Goal: Task Accomplishment & Management: Manage account settings

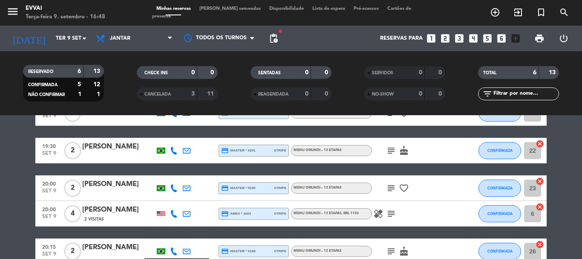
scroll to position [139, 0]
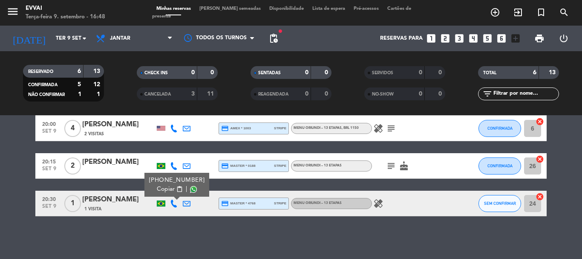
click at [11, 215] on bookings-row "19:00 [DATE] 2 [PERSON_NAME] credit_card visa * 0423 stripe Menu Oriundi – 13 e…" at bounding box center [291, 115] width 582 height 201
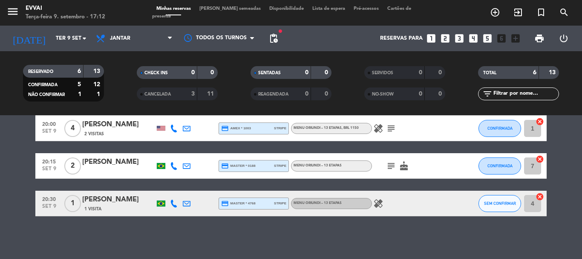
click at [0, 83] on div "RESERVADO 6 13 CONFIRMADA 5 12 NÃO CONFIRMAR 1 1 CHECK INS 0 0 CANCELADA 3 11 S…" at bounding box center [291, 83] width 582 height 47
click at [74, 45] on input "Ter 9 set" at bounding box center [88, 38] width 72 height 14
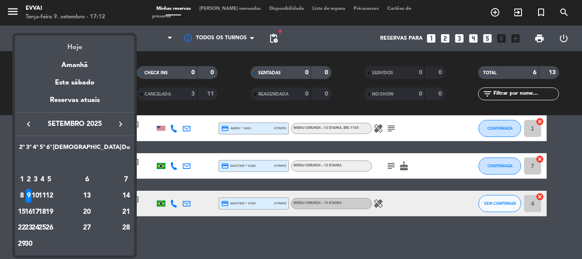
click at [75, 50] on div "Hoje" at bounding box center [74, 43] width 119 height 17
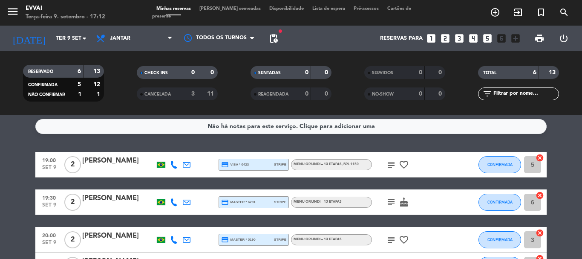
scroll to position [0, 0]
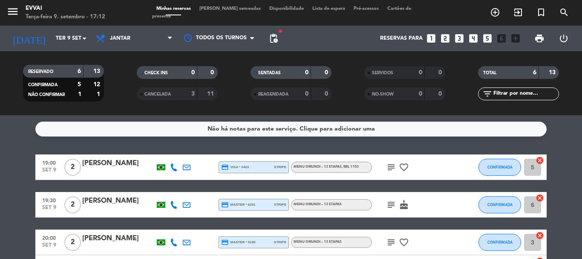
click at [219, 8] on div "menu Evvai Terça-feira 9. setembro - 17:12 Minhas reservas Mesas semeadas Dispo…" at bounding box center [291, 13] width 582 height 26
click at [222, 11] on span "[PERSON_NAME] semeadas" at bounding box center [230, 8] width 70 height 5
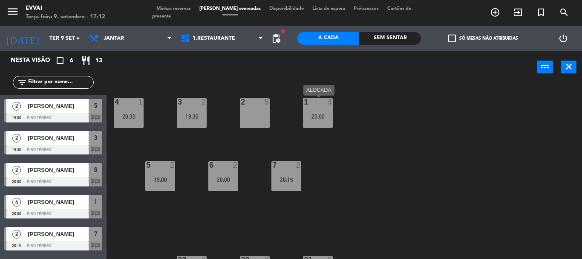
click at [304, 122] on div "1 4 20:00" at bounding box center [318, 113] width 30 height 30
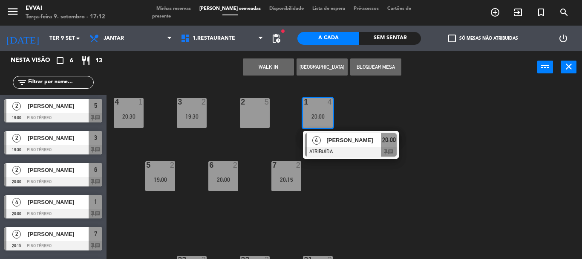
click at [333, 145] on div "[PERSON_NAME]" at bounding box center [352, 140] width 55 height 14
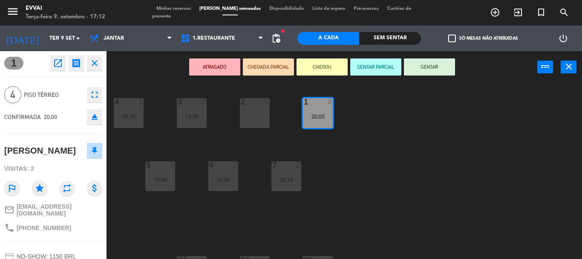
click at [54, 69] on button "open_in_new" at bounding box center [57, 62] width 15 height 15
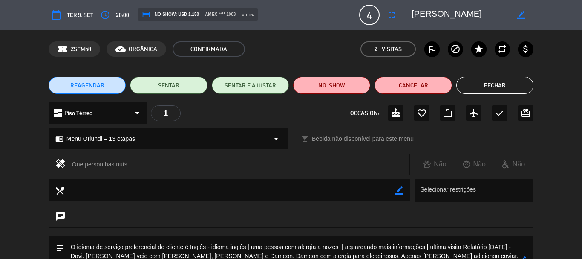
click at [423, 16] on textarea at bounding box center [460, 14] width 98 height 15
click at [123, 14] on span "20:00" at bounding box center [122, 15] width 13 height 10
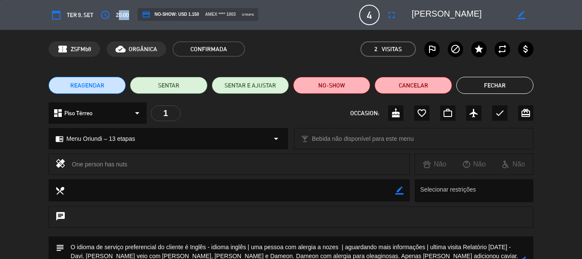
click at [123, 14] on span "20:00" at bounding box center [122, 15] width 13 height 10
copy span "20:00"
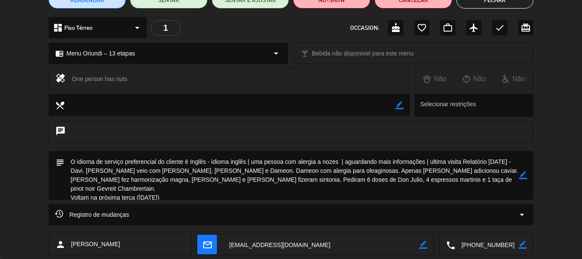
click at [477, 243] on textarea at bounding box center [486, 244] width 63 height 21
click at [271, 236] on textarea at bounding box center [321, 244] width 196 height 21
click at [529, 171] on div "subject border_color" at bounding box center [291, 175] width 485 height 49
click at [524, 174] on icon "border_color" at bounding box center [523, 175] width 8 height 8
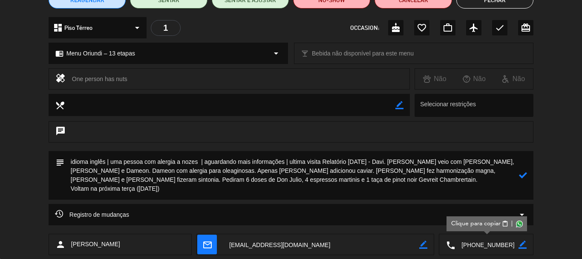
click at [74, 189] on textarea at bounding box center [291, 175] width 454 height 49
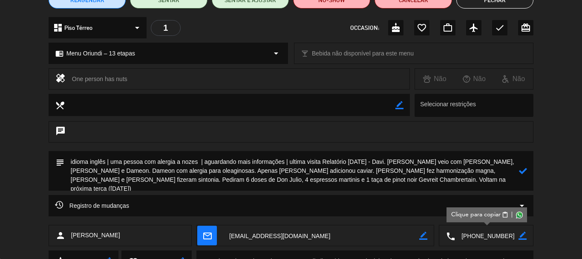
drag, startPoint x: 270, startPoint y: 178, endPoint x: 67, endPoint y: 159, distance: 204.5
click at [67, 159] on textarea at bounding box center [291, 171] width 454 height 40
click at [286, 173] on textarea at bounding box center [291, 171] width 454 height 40
drag, startPoint x: 286, startPoint y: 160, endPoint x: 204, endPoint y: 159, distance: 82.6
click at [204, 159] on textarea at bounding box center [291, 171] width 454 height 40
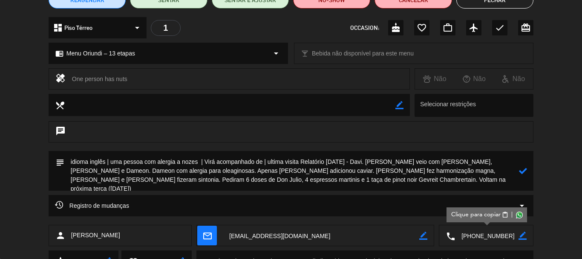
paste textarea "Dameon Jernigan"
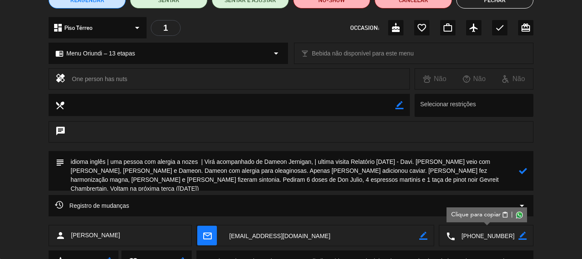
paste textarea "[PERSON_NAME]"
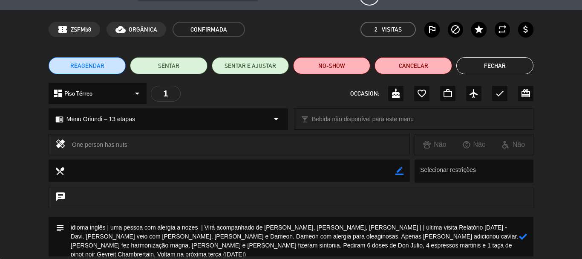
scroll to position [0, 0]
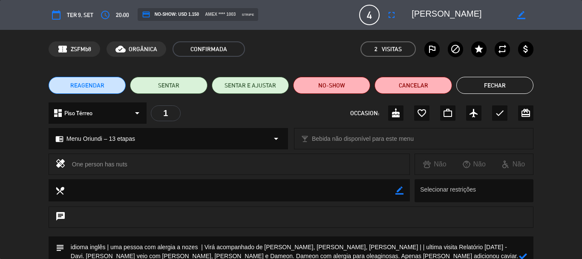
click at [440, 16] on textarea at bounding box center [460, 14] width 98 height 15
click at [421, 29] on div "calendar_today Ter 9, set access_time 20:00 credit_card NO-SHOW: USD 1.150 amex…" at bounding box center [291, 15] width 582 height 30
drag, startPoint x: 446, startPoint y: 12, endPoint x: 409, endPoint y: 15, distance: 37.2
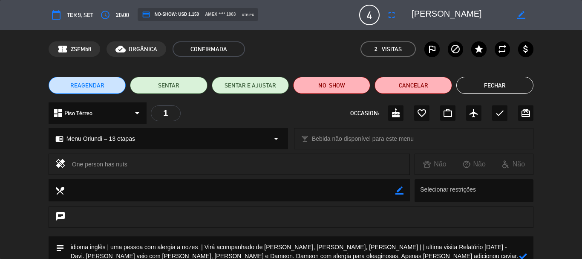
click at [409, 15] on div "border_color" at bounding box center [469, 14] width 128 height 15
click at [399, 245] on textarea at bounding box center [291, 256] width 454 height 40
click at [400, 245] on textarea at bounding box center [291, 256] width 454 height 40
paste textarea "Matthew"
type textarea "idioma inglês | uma pessoa com alergia a nozes | Virá acompanhado de [PERSON_NA…"
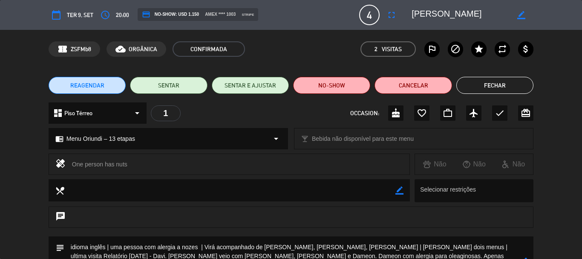
click at [552, 212] on div "chat" at bounding box center [291, 221] width 582 height 30
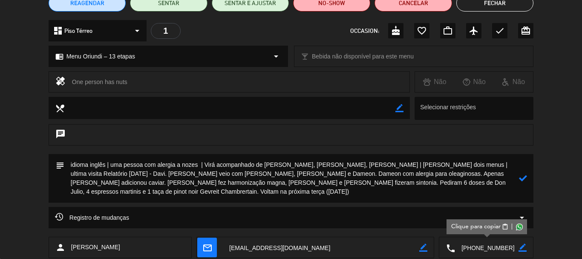
scroll to position [85, 0]
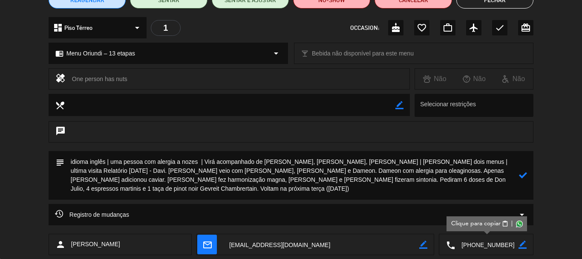
click at [521, 177] on icon at bounding box center [523, 175] width 8 height 8
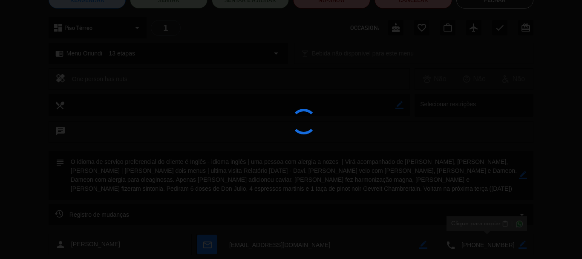
type textarea "idioma inglês | uma pessoa com alergia a nozes | Virá acompanhado de [PERSON_NA…"
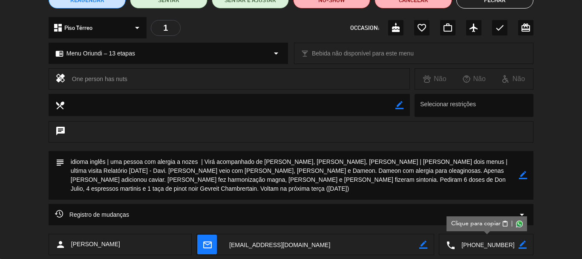
drag, startPoint x: 478, startPoint y: 181, endPoint x: 59, endPoint y: 150, distance: 420.2
click at [59, 151] on div "subject border_color" at bounding box center [291, 175] width 485 height 49
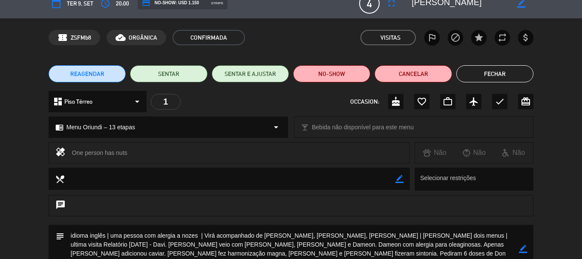
scroll to position [0, 0]
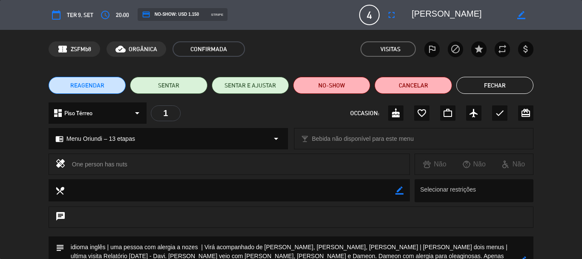
click at [495, 89] on button "Fechar" at bounding box center [494, 85] width 77 height 17
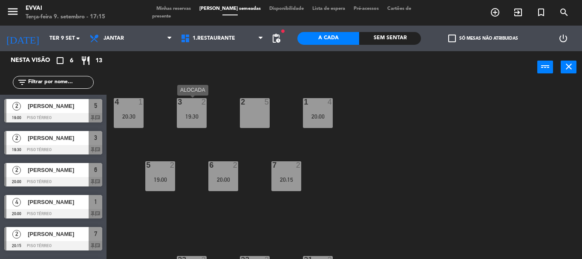
click at [195, 115] on div "19:30" at bounding box center [192, 116] width 30 height 6
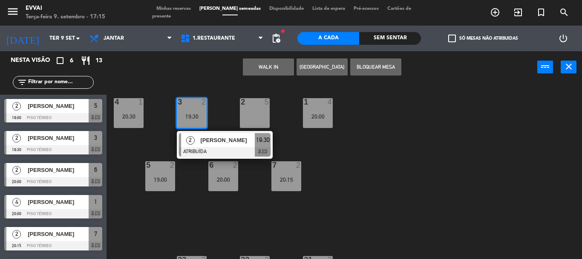
click at [207, 142] on span "[PERSON_NAME]" at bounding box center [227, 139] width 55 height 9
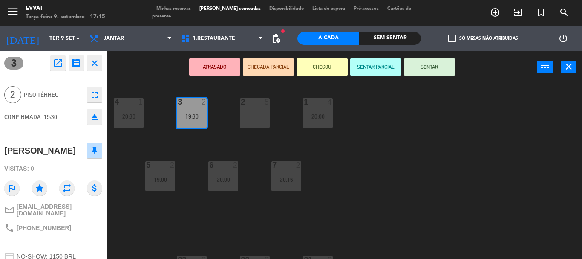
click at [60, 63] on icon "open_in_new" at bounding box center [58, 63] width 10 height 10
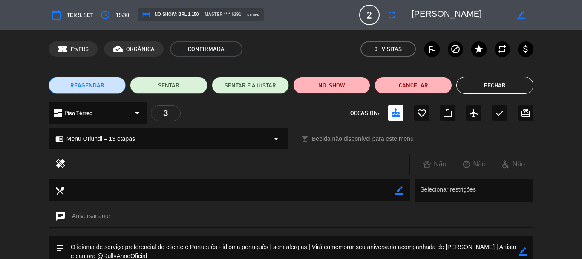
click at [447, 17] on textarea at bounding box center [460, 14] width 98 height 15
click at [123, 11] on span "19:30" at bounding box center [122, 15] width 13 height 10
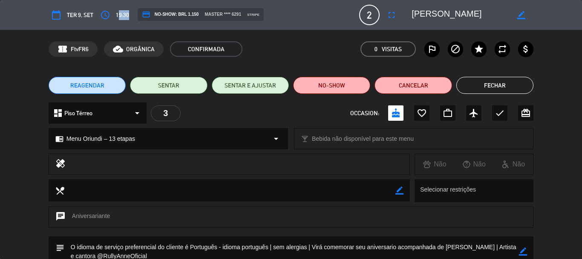
click at [123, 11] on span "19:30" at bounding box center [122, 15] width 13 height 10
copy span "19:30"
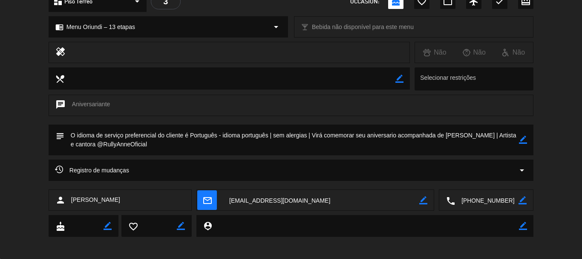
scroll to position [115, 0]
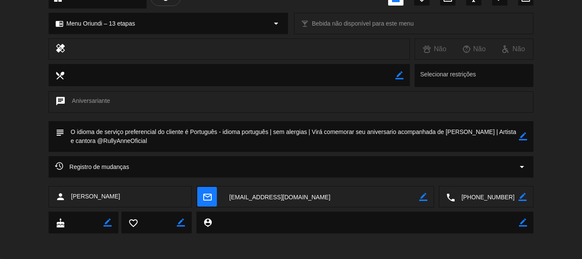
drag, startPoint x: 500, startPoint y: 195, endPoint x: 487, endPoint y: 199, distance: 13.5
click at [500, 195] on textarea at bounding box center [486, 196] width 63 height 21
click at [265, 201] on textarea at bounding box center [321, 196] width 196 height 21
drag, startPoint x: 153, startPoint y: 143, endPoint x: 222, endPoint y: 124, distance: 71.9
click at [222, 124] on textarea at bounding box center [291, 136] width 454 height 31
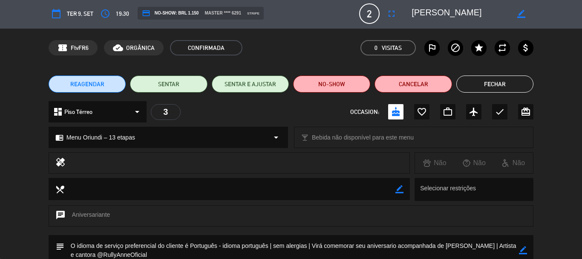
scroll to position [0, 0]
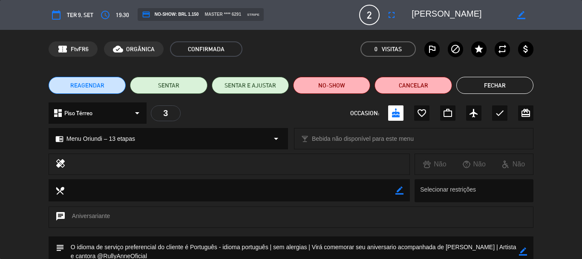
click at [486, 85] on button "Fechar" at bounding box center [494, 85] width 77 height 17
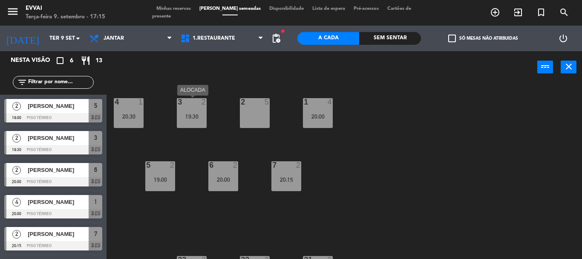
click at [193, 115] on div "19:30" at bounding box center [192, 116] width 30 height 6
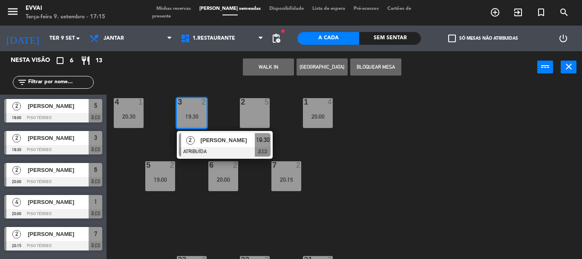
click at [193, 115] on div "19:30" at bounding box center [192, 116] width 30 height 6
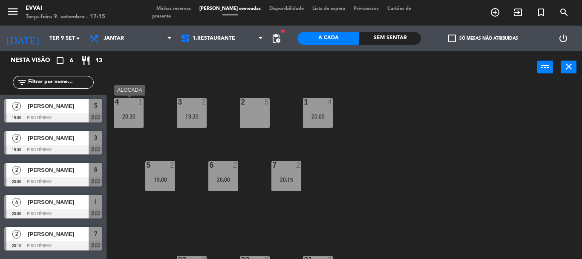
click at [131, 113] on div "20:30" at bounding box center [129, 116] width 30 height 6
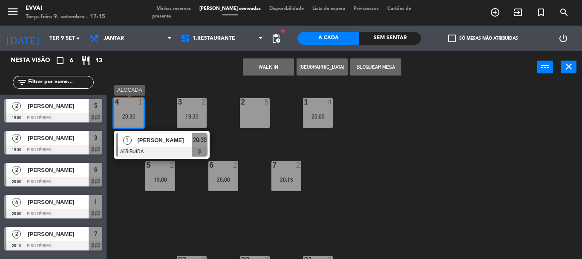
click at [154, 150] on div at bounding box center [162, 151] width 92 height 9
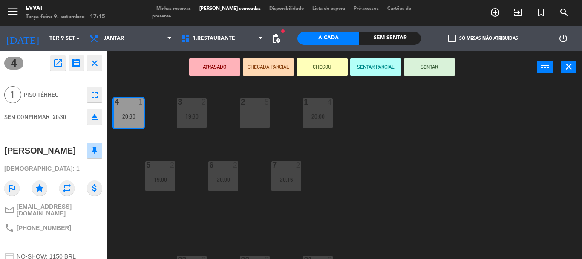
click at [62, 66] on icon "open_in_new" at bounding box center [58, 63] width 10 height 10
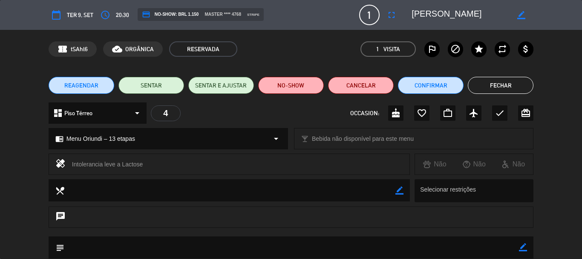
click at [428, 15] on textarea at bounding box center [460, 14] width 98 height 15
click at [121, 15] on span "20:30" at bounding box center [122, 15] width 13 height 10
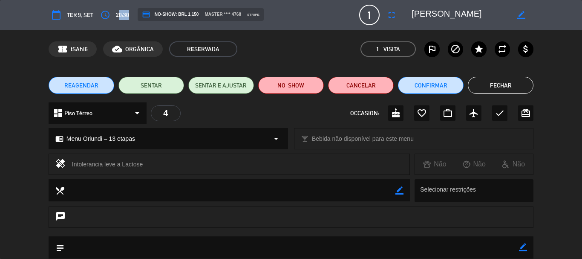
click at [121, 15] on span "20:30" at bounding box center [122, 15] width 13 height 10
copy span "20:30"
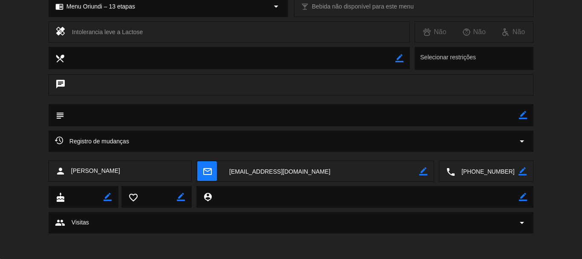
click at [524, 114] on icon "border_color" at bounding box center [523, 115] width 8 height 8
click at [481, 113] on textarea at bounding box center [291, 115] width 454 height 22
drag, startPoint x: 488, startPoint y: 167, endPoint x: 427, endPoint y: 204, distance: 71.3
click at [488, 167] on textarea at bounding box center [486, 171] width 63 height 21
click at [523, 115] on icon at bounding box center [523, 115] width 8 height 8
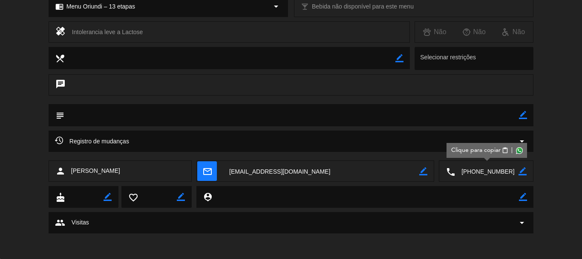
click at [467, 114] on textarea at bounding box center [291, 115] width 454 height 22
click at [382, 109] on textarea at bounding box center [291, 115] width 454 height 22
click at [518, 114] on textarea at bounding box center [291, 115] width 454 height 22
click at [522, 112] on icon "border_color" at bounding box center [523, 115] width 8 height 8
click at [489, 110] on textarea at bounding box center [291, 115] width 454 height 22
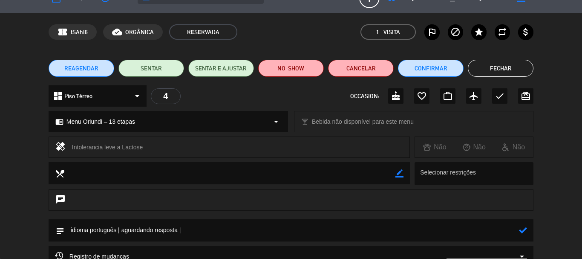
scroll to position [0, 0]
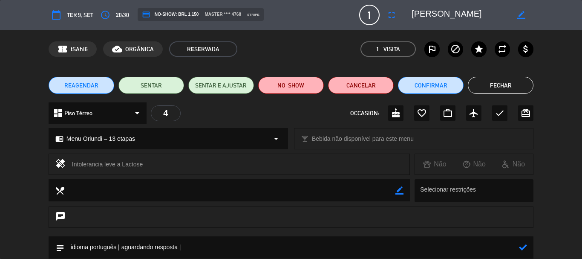
click at [424, 9] on textarea at bounding box center [460, 14] width 98 height 15
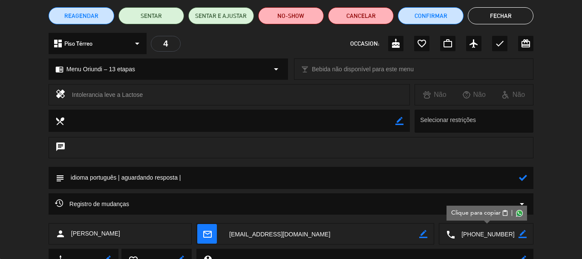
scroll to position [85, 0]
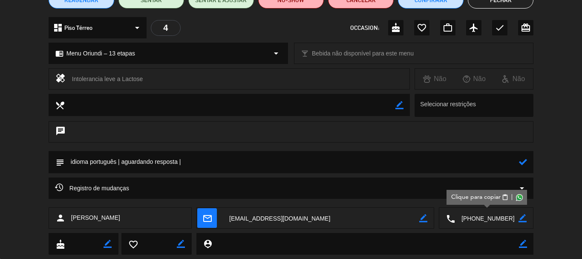
click at [343, 158] on textarea at bounding box center [291, 162] width 454 height 22
type textarea "idioma português | aguardando resposta | perfil não encontrado"
click at [521, 163] on icon at bounding box center [523, 162] width 8 height 8
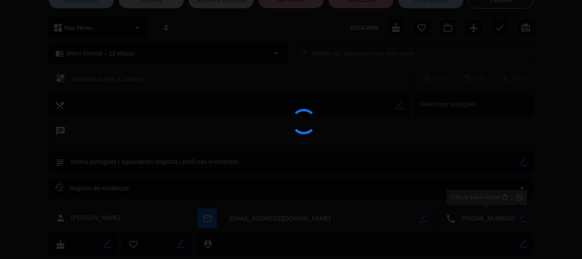
type textarea "idioma português | aguardando resposta | perfil não encontrado"
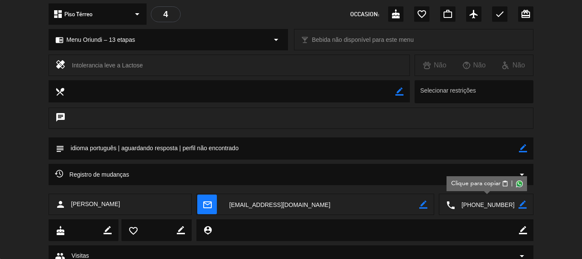
scroll to position [132, 0]
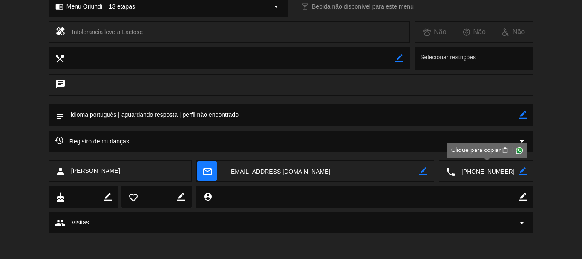
drag, startPoint x: 262, startPoint y: 116, endPoint x: 70, endPoint y: 121, distance: 191.3
click at [70, 121] on textarea at bounding box center [291, 115] width 454 height 22
click at [480, 171] on textarea at bounding box center [486, 171] width 63 height 21
click at [257, 169] on textarea at bounding box center [321, 171] width 196 height 21
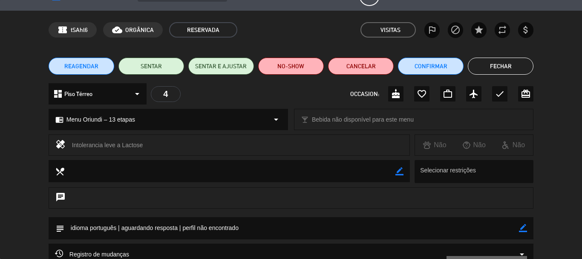
scroll to position [4, 0]
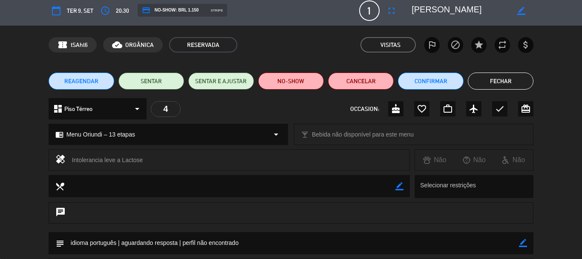
click at [501, 78] on button "Fechar" at bounding box center [501, 80] width 66 height 17
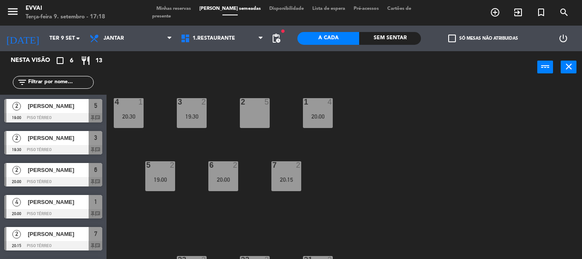
scroll to position [29, 0]
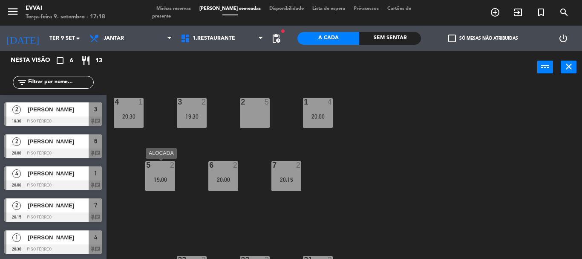
click at [156, 178] on div "19:00" at bounding box center [160, 179] width 30 height 6
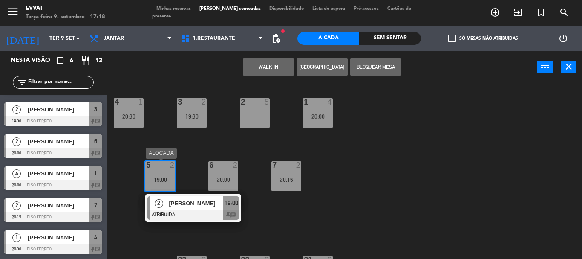
click at [198, 201] on span "[PERSON_NAME]" at bounding box center [196, 202] width 55 height 9
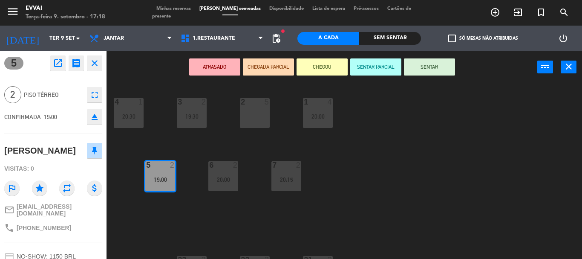
click at [59, 60] on icon "open_in_new" at bounding box center [58, 63] width 10 height 10
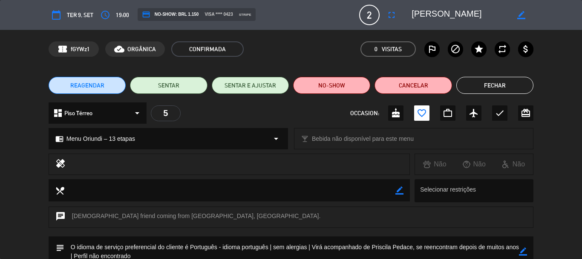
click at [456, 12] on textarea at bounding box center [460, 14] width 98 height 15
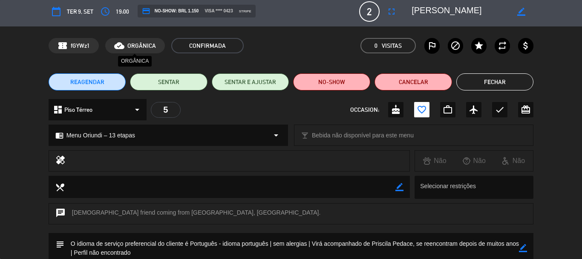
scroll to position [0, 0]
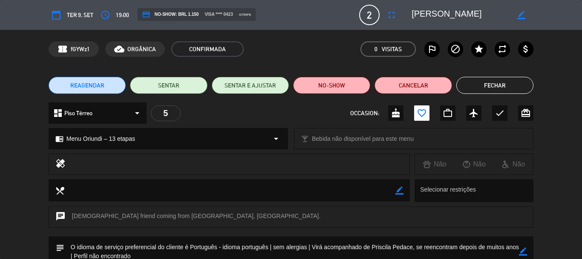
drag, startPoint x: 131, startPoint y: 11, endPoint x: 126, endPoint y: 15, distance: 6.3
click at [131, 11] on div "credit_card NO-SHOW: BRL 1.150 visa **** 0423 stripe" at bounding box center [244, 15] width 226 height 14
click at [125, 16] on span "19:00" at bounding box center [122, 15] width 13 height 10
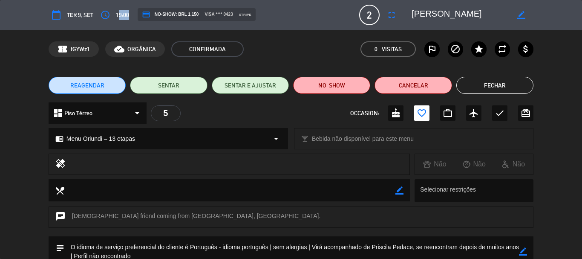
copy span "19:00"
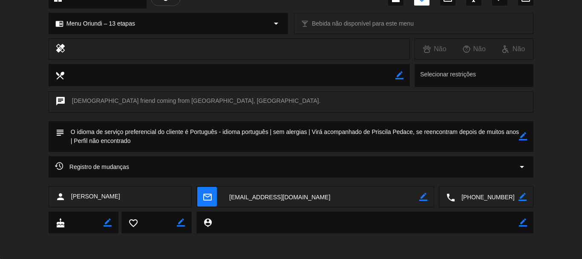
click at [475, 201] on textarea at bounding box center [486, 196] width 63 height 21
click at [279, 183] on div "Registro de mudanças arrow_drop_down" at bounding box center [291, 171] width 582 height 30
click at [280, 193] on textarea at bounding box center [321, 196] width 196 height 21
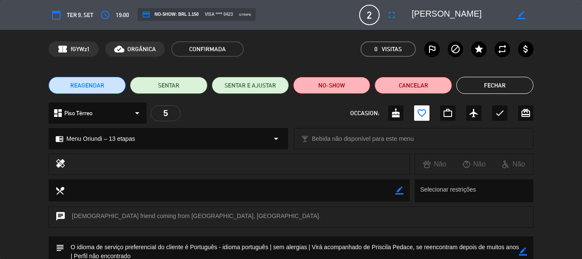
scroll to position [85, 0]
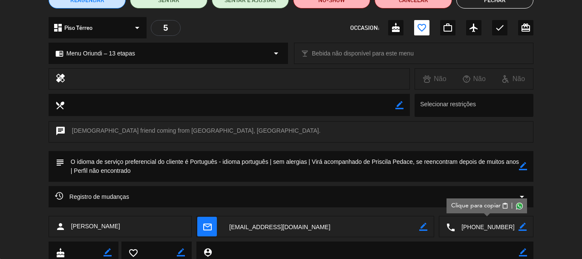
drag, startPoint x: 125, startPoint y: 170, endPoint x: 221, endPoint y: 163, distance: 96.5
click at [221, 163] on textarea at bounding box center [291, 166] width 454 height 31
click at [227, 173] on textarea at bounding box center [291, 166] width 454 height 31
drag, startPoint x: 135, startPoint y: 173, endPoint x: 222, endPoint y: 161, distance: 88.1
click at [222, 161] on textarea at bounding box center [291, 166] width 454 height 31
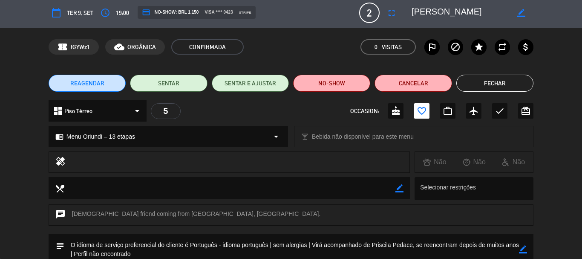
scroll to position [0, 0]
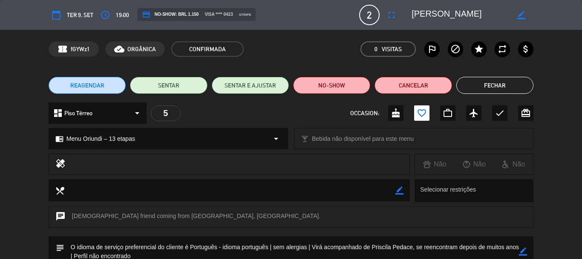
drag, startPoint x: 502, startPoint y: 83, endPoint x: 497, endPoint y: 83, distance: 5.1
click at [501, 83] on button "Fechar" at bounding box center [494, 85] width 77 height 17
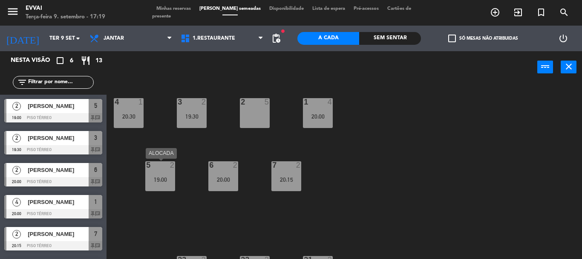
click at [153, 177] on div "19:00" at bounding box center [160, 179] width 30 height 6
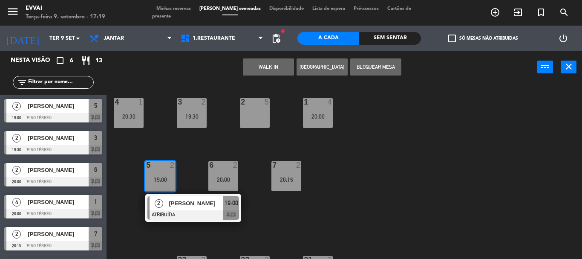
click at [157, 176] on div "19:00" at bounding box center [160, 179] width 30 height 6
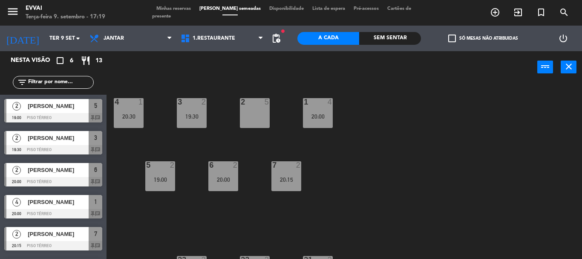
click at [210, 172] on div "6 2 20:00" at bounding box center [223, 176] width 30 height 30
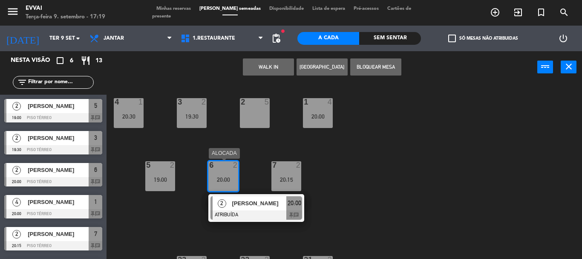
click at [225, 213] on div at bounding box center [256, 214] width 92 height 9
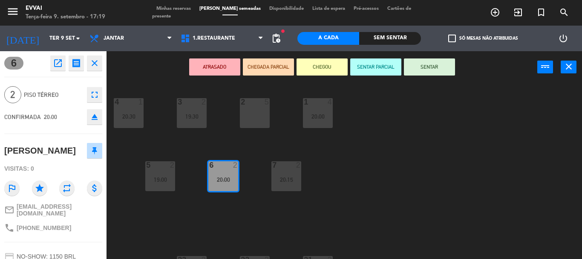
click at [58, 68] on button "open_in_new" at bounding box center [57, 62] width 15 height 15
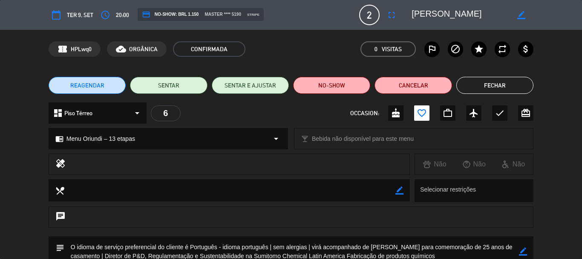
click at [434, 17] on textarea at bounding box center [460, 14] width 98 height 15
click at [128, 13] on span "20:00" at bounding box center [122, 15] width 13 height 10
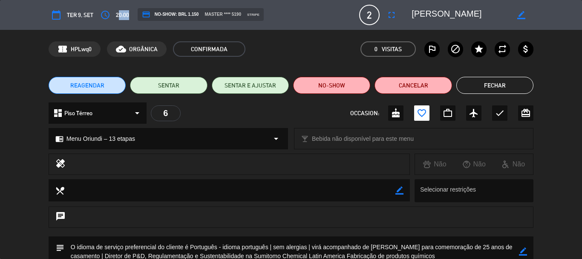
click at [128, 13] on span "20:00" at bounding box center [122, 15] width 13 height 10
copy span "20:00"
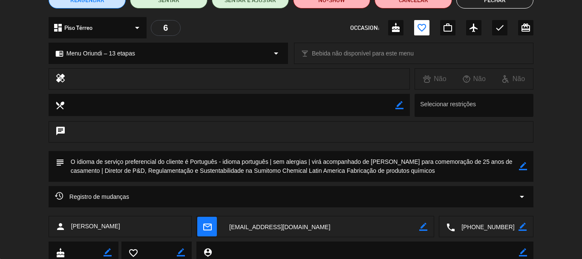
click at [494, 232] on textarea at bounding box center [486, 226] width 63 height 21
click at [271, 220] on textarea at bounding box center [321, 226] width 196 height 21
drag, startPoint x: 424, startPoint y: 171, endPoint x: 223, endPoint y: 164, distance: 201.2
click at [223, 164] on textarea at bounding box center [291, 166] width 454 height 31
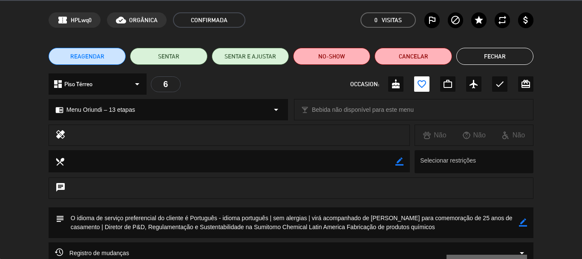
scroll to position [0, 0]
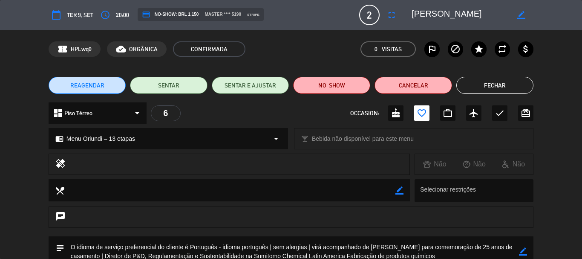
click at [492, 83] on button "Fechar" at bounding box center [494, 85] width 77 height 17
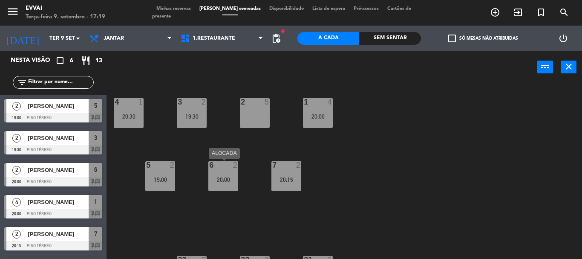
click at [234, 171] on div "6 2 20:00" at bounding box center [223, 176] width 30 height 30
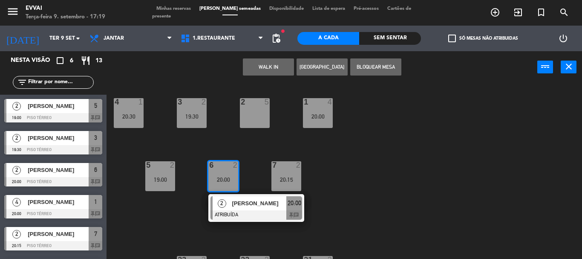
click at [232, 173] on div "6 2 20:00" at bounding box center [223, 176] width 30 height 30
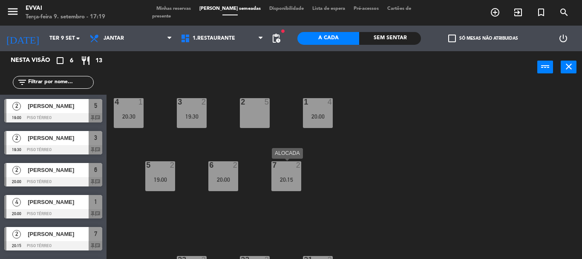
click at [292, 174] on div "7 2 20:15" at bounding box center [286, 176] width 30 height 30
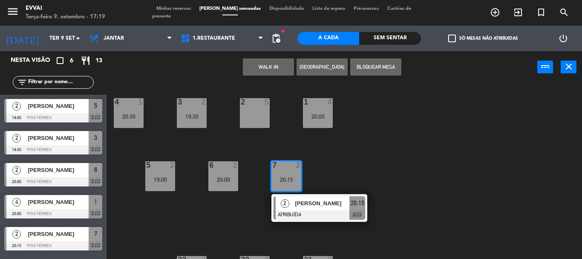
click at [303, 206] on span "[PERSON_NAME]" at bounding box center [322, 202] width 55 height 9
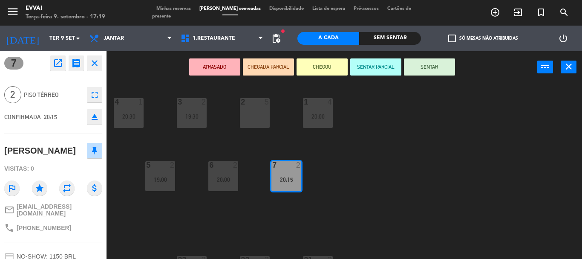
click at [60, 62] on icon "open_in_new" at bounding box center [58, 63] width 10 height 10
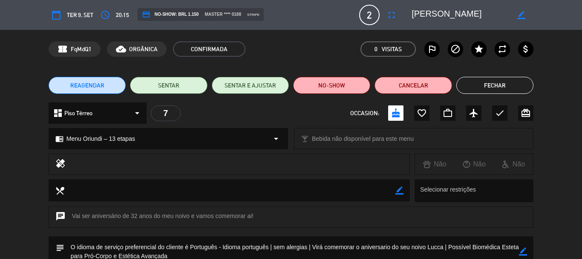
click at [425, 15] on textarea at bounding box center [460, 14] width 98 height 15
click at [261, 256] on textarea at bounding box center [291, 251] width 454 height 31
click at [123, 17] on span "20:15" at bounding box center [122, 15] width 13 height 10
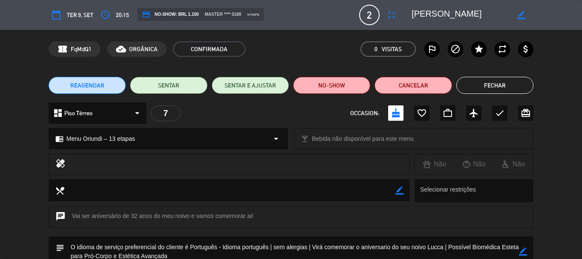
click at [123, 17] on span "20:15" at bounding box center [122, 15] width 13 height 10
copy span "20:15"
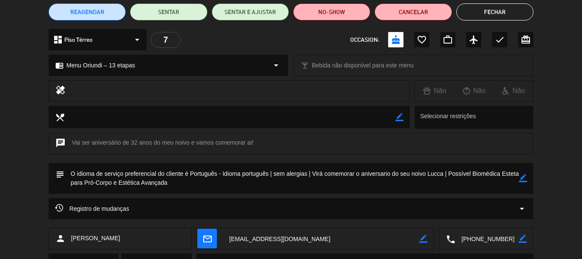
scroll to position [115, 0]
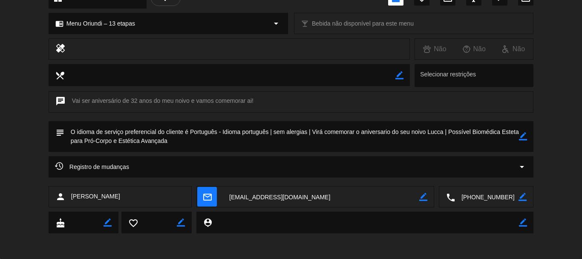
click at [493, 197] on textarea at bounding box center [486, 196] width 63 height 21
click at [268, 198] on textarea at bounding box center [321, 196] width 196 height 21
drag, startPoint x: 188, startPoint y: 138, endPoint x: 223, endPoint y: 126, distance: 37.2
click at [223, 126] on textarea at bounding box center [291, 136] width 454 height 31
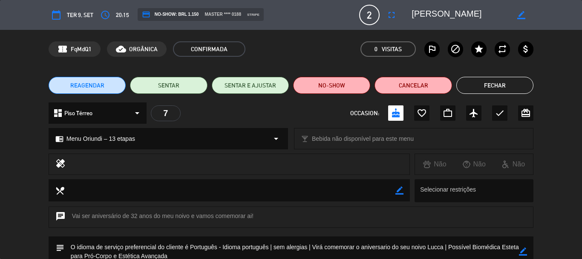
click at [503, 83] on button "Fechar" at bounding box center [494, 85] width 77 height 17
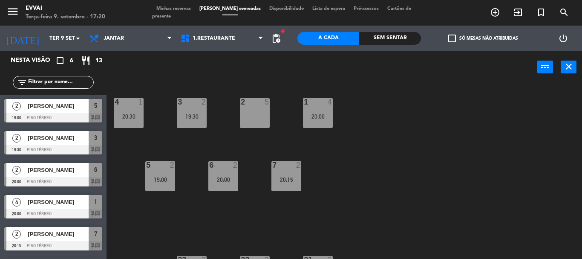
scroll to position [7, 0]
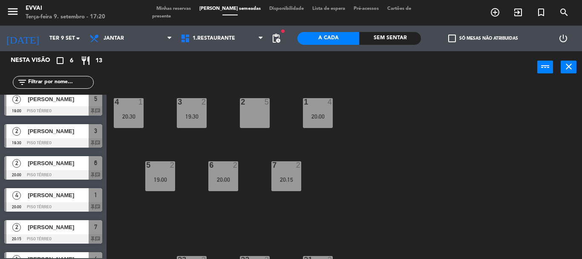
click at [164, 11] on span "Minhas reservas" at bounding box center [173, 8] width 43 height 5
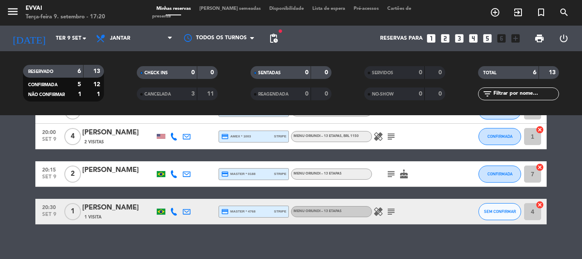
scroll to position [139, 0]
